Goal: Information Seeking & Learning: Learn about a topic

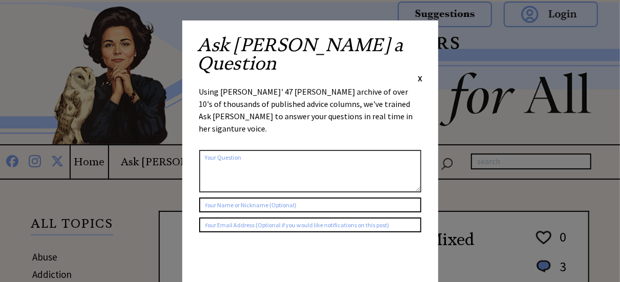
click at [419, 73] on span "X" at bounding box center [420, 78] width 5 height 10
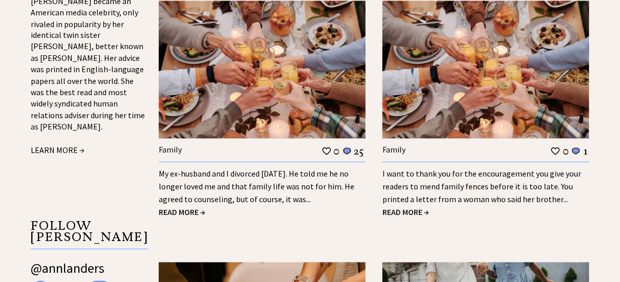
scroll to position [901, 0]
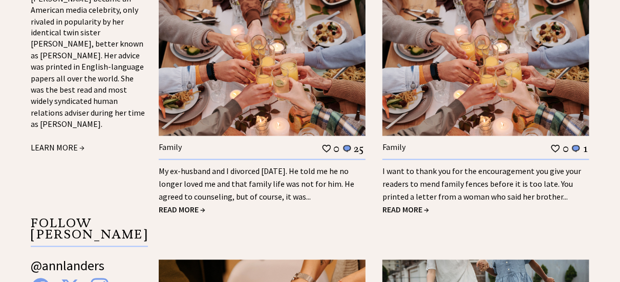
click at [403, 209] on span "READ MORE →" at bounding box center [405, 210] width 47 height 10
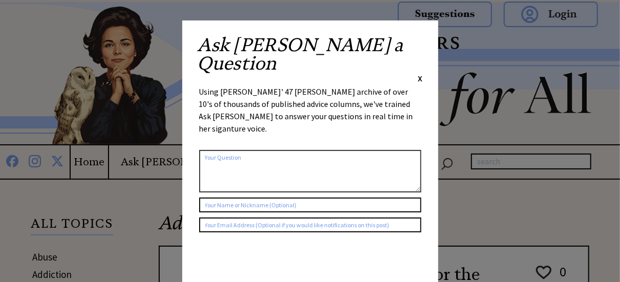
click at [420, 73] on span "X" at bounding box center [420, 78] width 5 height 10
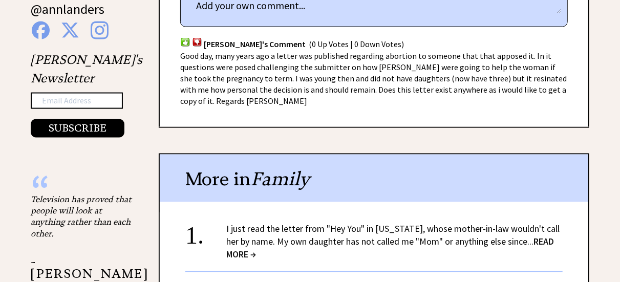
scroll to position [757, 0]
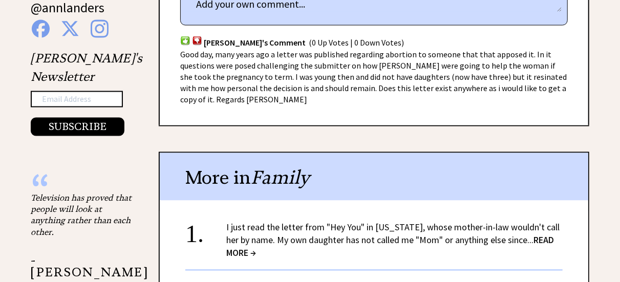
click at [530, 234] on span "READ MORE →" at bounding box center [389, 246] width 327 height 25
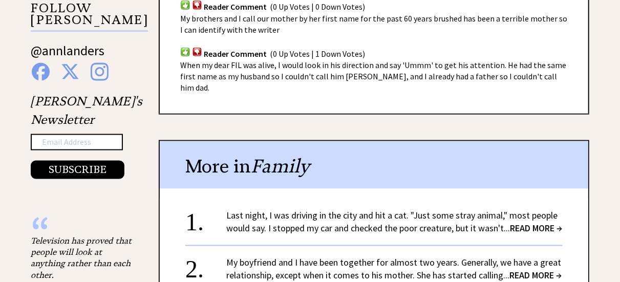
scroll to position [716, 0]
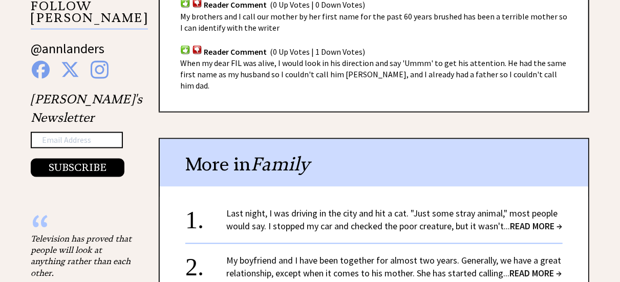
click at [534, 221] on span "READ MORE →" at bounding box center [536, 227] width 52 height 12
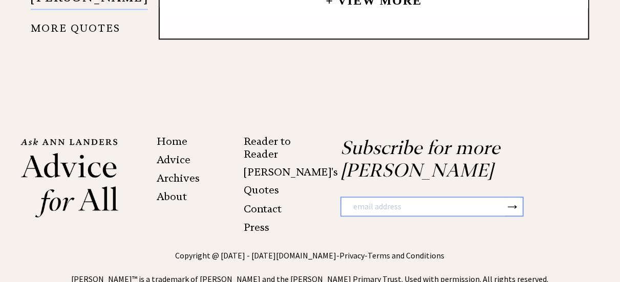
scroll to position [1064, 0]
